Goal: Communication & Community: Answer question/provide support

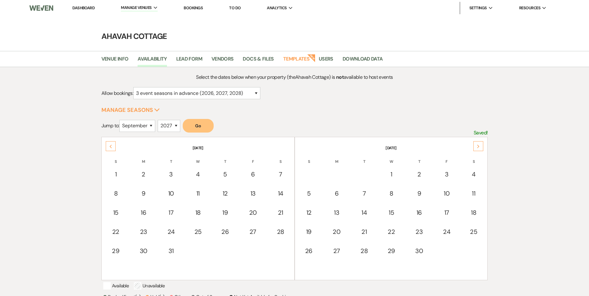
select select "3"
select select "9"
select select "2027"
click at [83, 10] on link "Dashboard" at bounding box center [83, 7] width 22 height 5
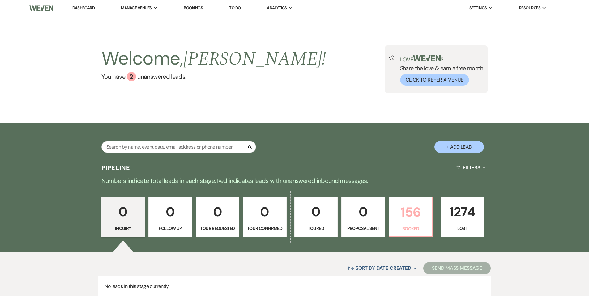
click at [407, 207] on p "156" at bounding box center [411, 212] width 36 height 21
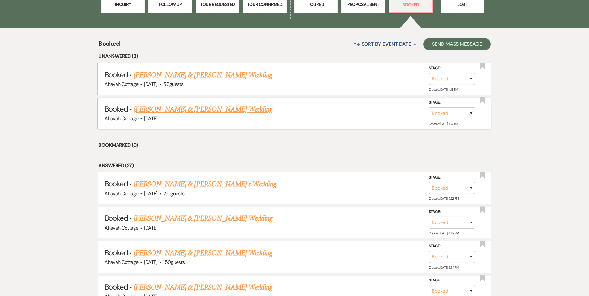
scroll to position [224, 0]
click at [191, 76] on link "[PERSON_NAME] & [PERSON_NAME] Wedding" at bounding box center [203, 74] width 138 height 11
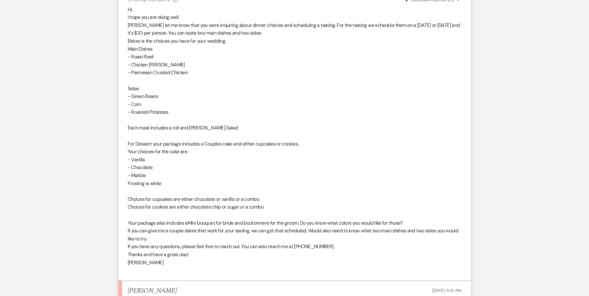
scroll to position [223, 0]
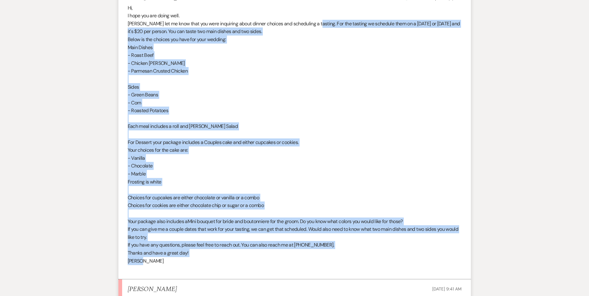
drag, startPoint x: 316, startPoint y: 22, endPoint x: 385, endPoint y: 259, distance: 246.5
click at [385, 259] on div "Hi, I hope you are doing well. [PERSON_NAME] let me know that you were inquirin…" at bounding box center [295, 138] width 334 height 269
click at [150, 40] on p "Below is the choices you have for your wedding:" at bounding box center [295, 40] width 334 height 8
drag, startPoint x: 316, startPoint y: 21, endPoint x: 369, endPoint y: 254, distance: 238.7
click at [378, 265] on div "Hi, I hope you are doing well. [PERSON_NAME] let me know that you were inquirin…" at bounding box center [295, 138] width 334 height 269
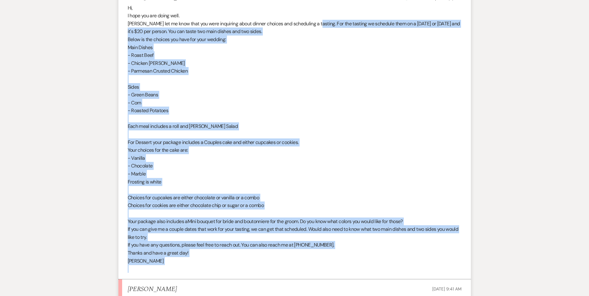
copy div "For the tasting we schedule them on a [DATE] or [DATE] and it's $20 per person.…"
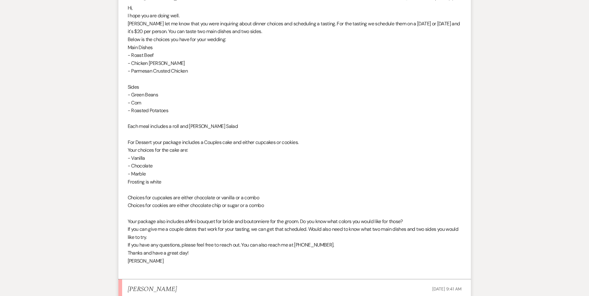
click at [361, 103] on p "- Corn" at bounding box center [295, 103] width 334 height 8
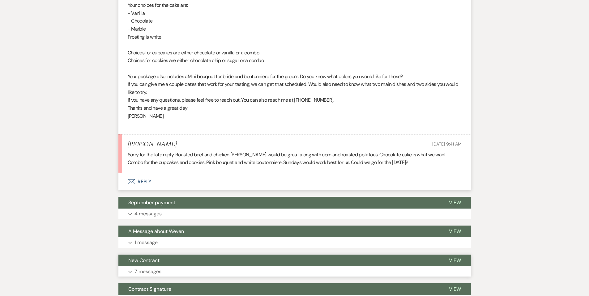
scroll to position [362, 0]
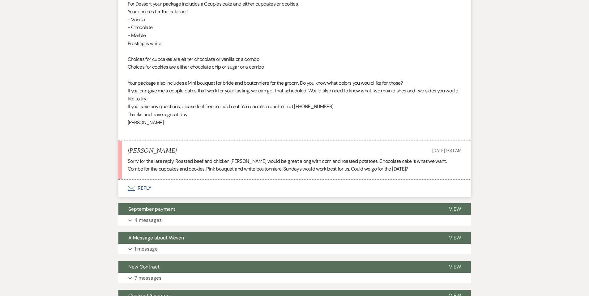
click at [147, 189] on button "Envelope Reply" at bounding box center [294, 188] width 352 height 17
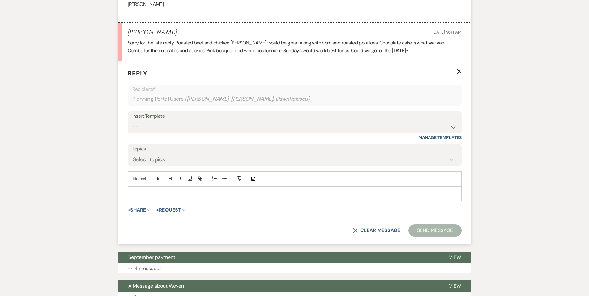
scroll to position [485, 0]
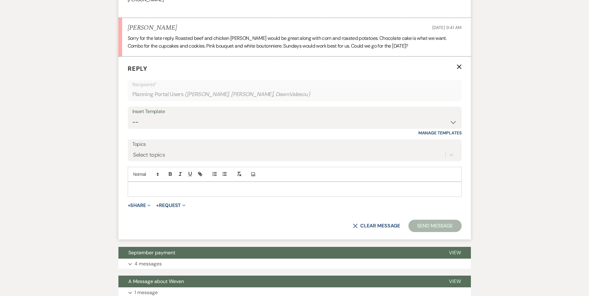
click at [147, 186] on p at bounding box center [295, 189] width 324 height 7
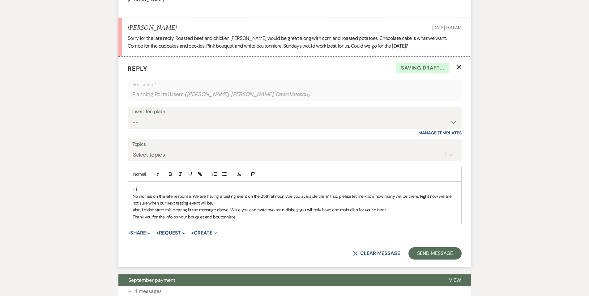
click at [245, 219] on p "Thank you for the info on your bouquet and boutonniere." at bounding box center [295, 217] width 324 height 7
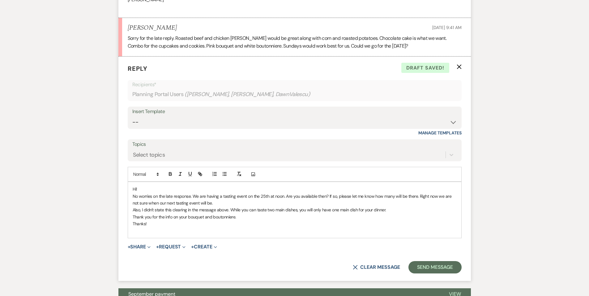
click at [221, 203] on p "No worries on the late response. We are having a tasting event on the 25th at n…" at bounding box center [295, 200] width 324 height 14
click at [427, 269] on button "Send Message" at bounding box center [434, 267] width 53 height 12
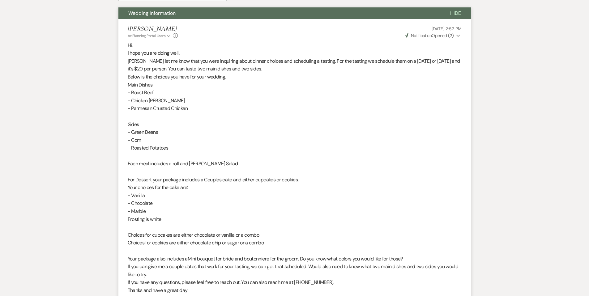
scroll to position [0, 0]
